Goal: Information Seeking & Learning: Learn about a topic

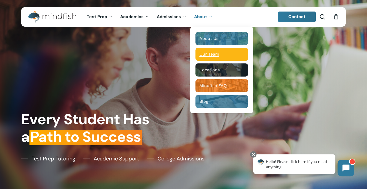
click at [207, 56] on span "Our Team" at bounding box center [209, 54] width 20 height 5
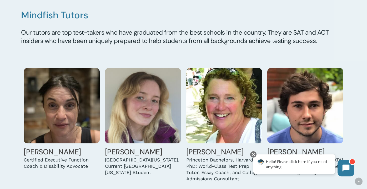
scroll to position [430, 0]
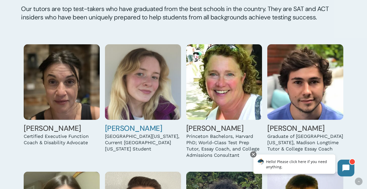
click at [125, 137] on div "University of Michigan Grad, Current University of Colorado Law School Student" at bounding box center [143, 143] width 76 height 19
click at [126, 128] on link "[PERSON_NAME]" at bounding box center [133, 129] width 57 height 10
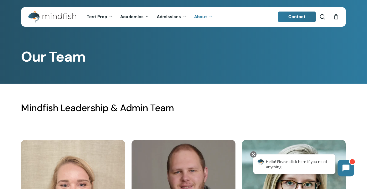
scroll to position [0, 0]
